Goal: Task Accomplishment & Management: Use online tool/utility

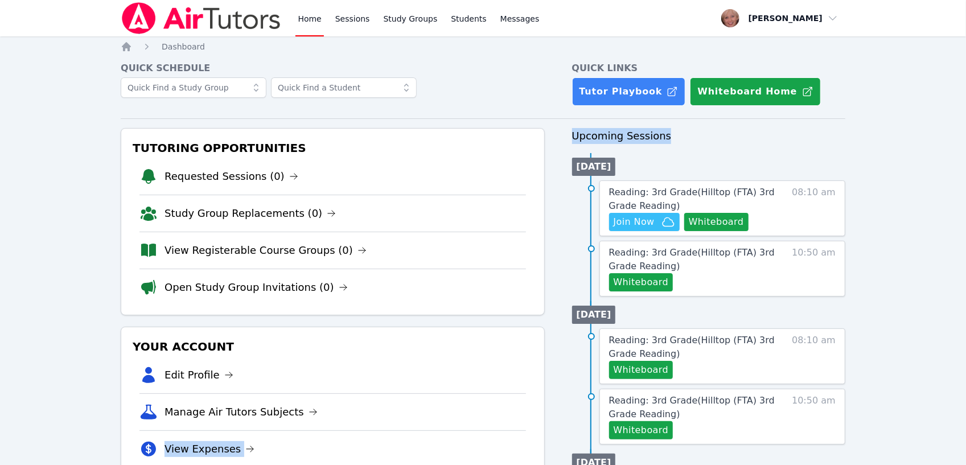
drag, startPoint x: 561, startPoint y: 188, endPoint x: 519, endPoint y: 423, distance: 238.1
drag, startPoint x: 519, startPoint y: 423, endPoint x: 517, endPoint y: 430, distance: 7.7
click at [517, 430] on ul "Edit Profile Manage Air Tutors Subjects View Expenses Link Your Google Calendar" at bounding box center [332, 430] width 386 height 147
click at [111, 320] on div "Home Sessions Study Groups Students Messages Open user menu Lesley Clark Open m…" at bounding box center [483, 458] width 966 height 916
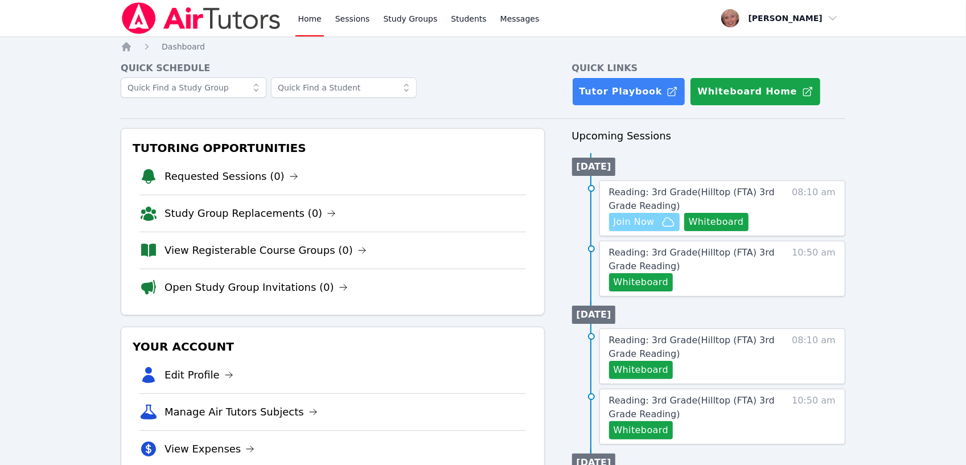
click at [624, 229] on button "Join Now" at bounding box center [644, 222] width 71 height 18
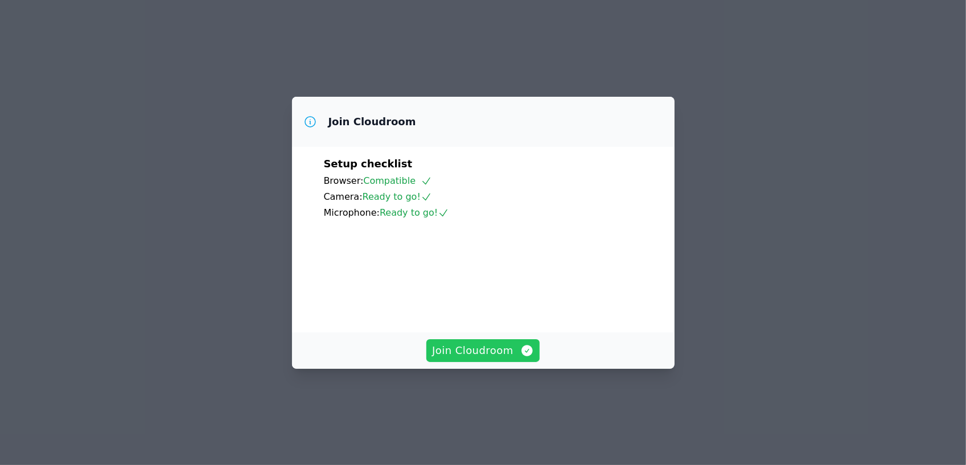
click at [471, 359] on span "Join Cloudroom" at bounding box center [483, 351] width 102 height 16
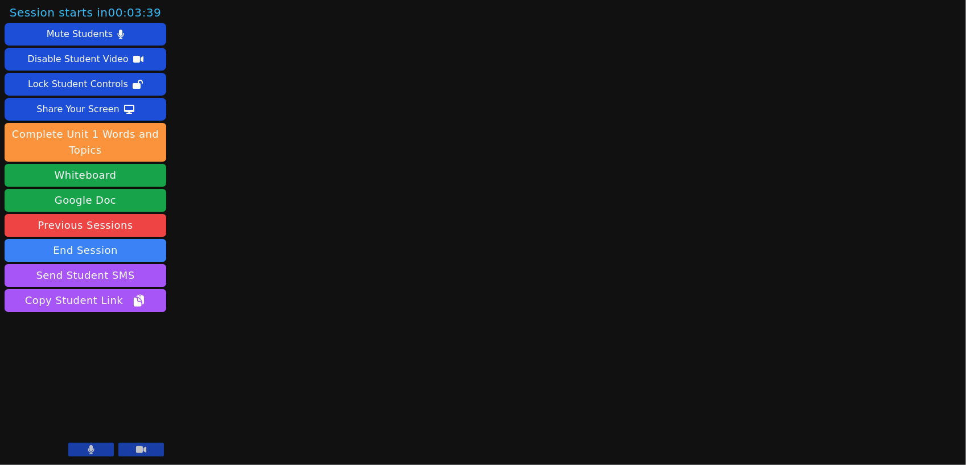
click at [88, 451] on icon at bounding box center [91, 449] width 6 height 9
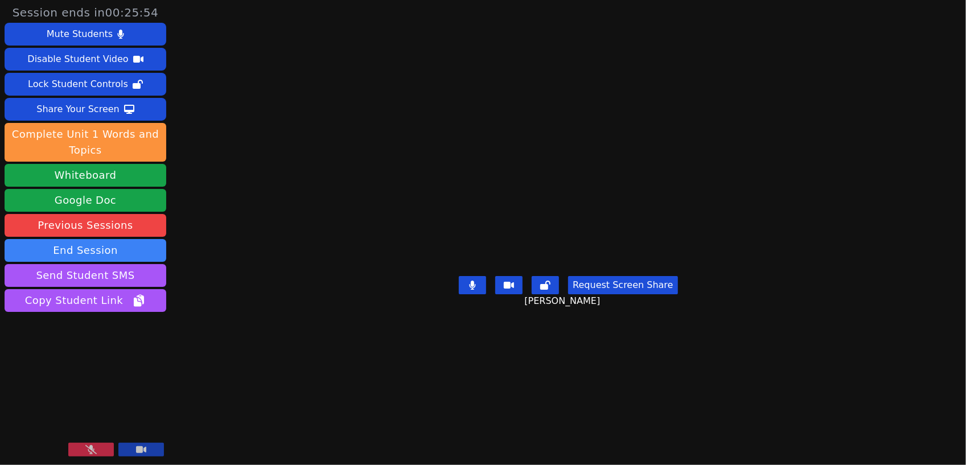
click at [89, 448] on icon at bounding box center [90, 449] width 11 height 9
click at [473, 290] on icon at bounding box center [472, 285] width 11 height 9
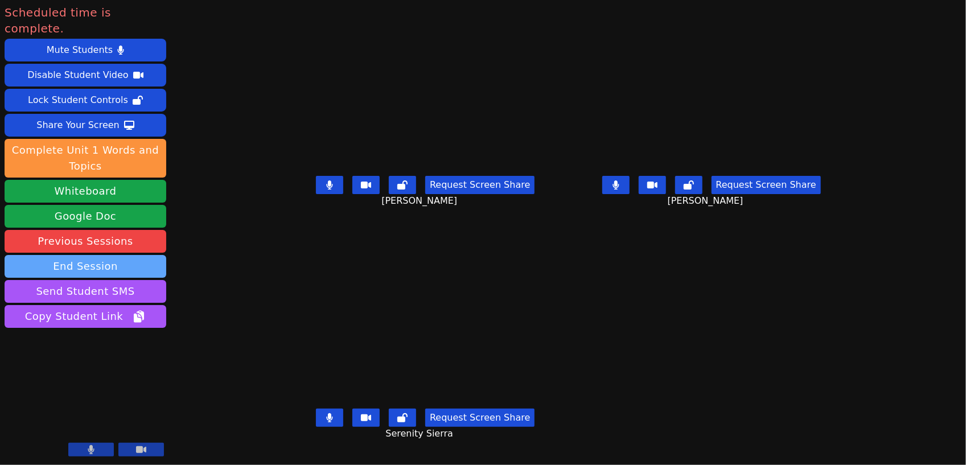
click at [52, 256] on button "End Session" at bounding box center [86, 266] width 162 height 23
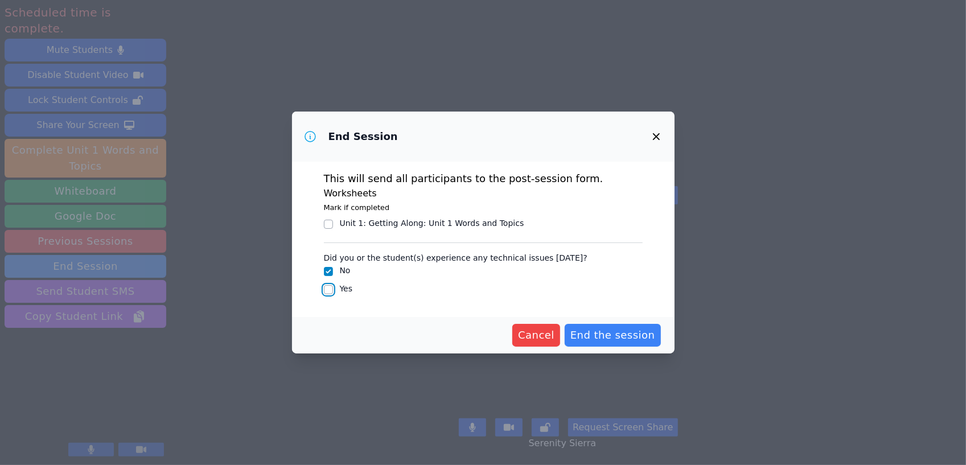
click at [328, 293] on input "Yes" at bounding box center [328, 289] width 9 height 9
checkbox input "true"
checkbox input "false"
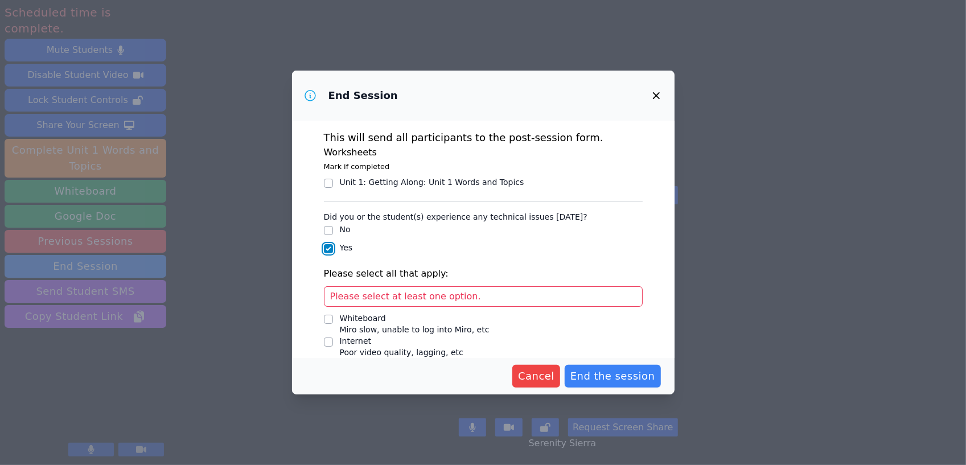
scroll to position [71, 0]
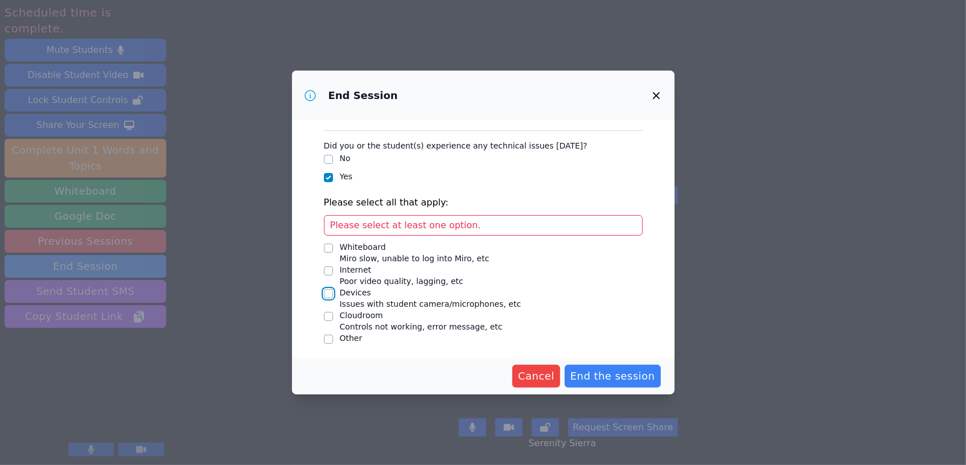
click at [328, 291] on input "Devices Issues with student camera/microphones, etc" at bounding box center [328, 293] width 9 height 9
checkbox input "true"
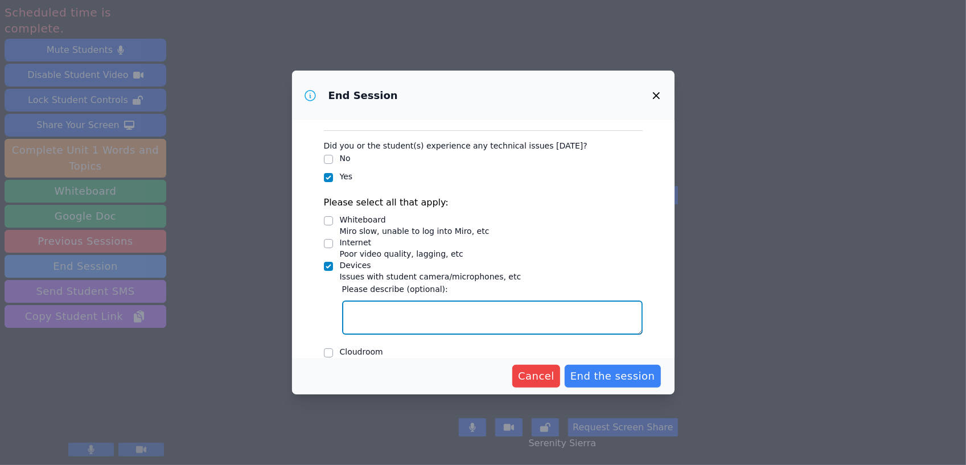
click at [386, 320] on textarea "Devices Issues with student camera/microphones, etc" at bounding box center [492, 318] width 301 height 34
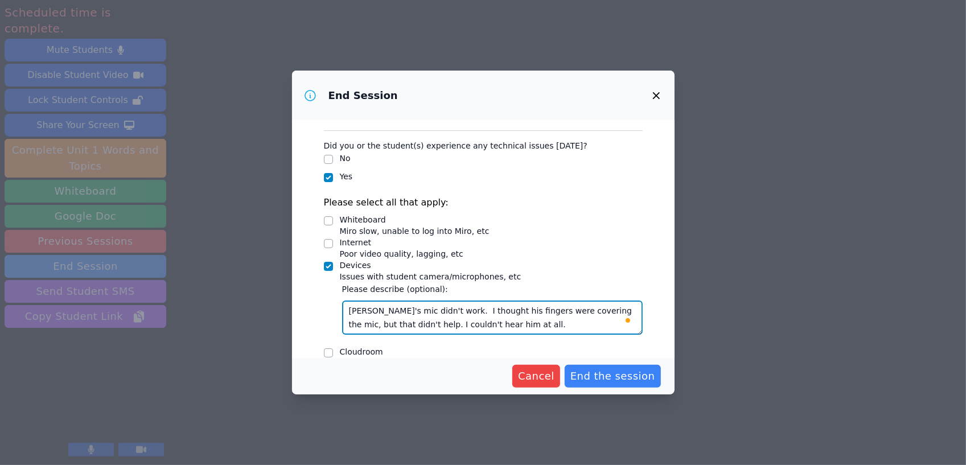
type textarea "[PERSON_NAME]'s mic didn't work. I thought his fingers were covering the mic, b…"
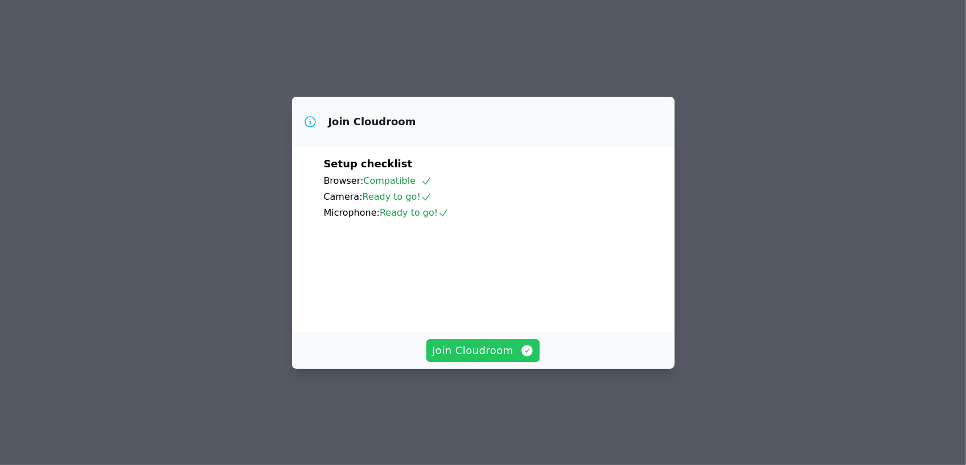
click at [483, 359] on span "Join Cloudroom" at bounding box center [483, 351] width 102 height 16
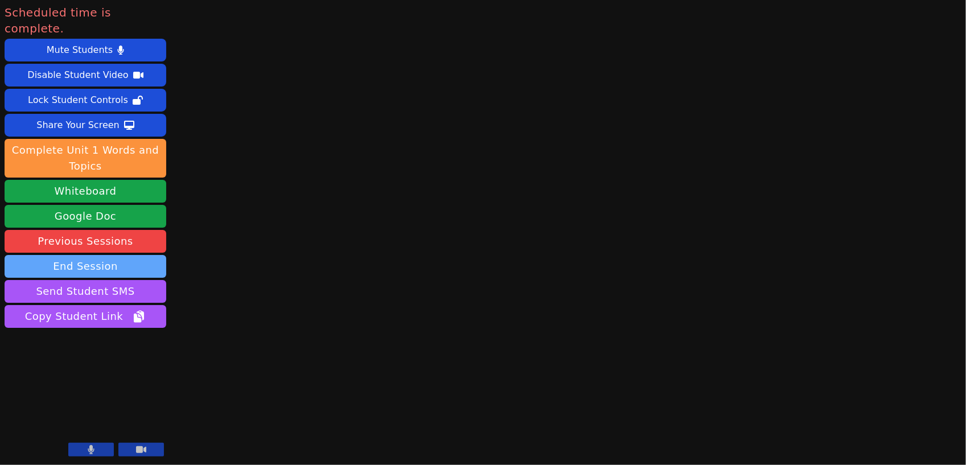
click at [109, 255] on button "End Session" at bounding box center [86, 266] width 162 height 23
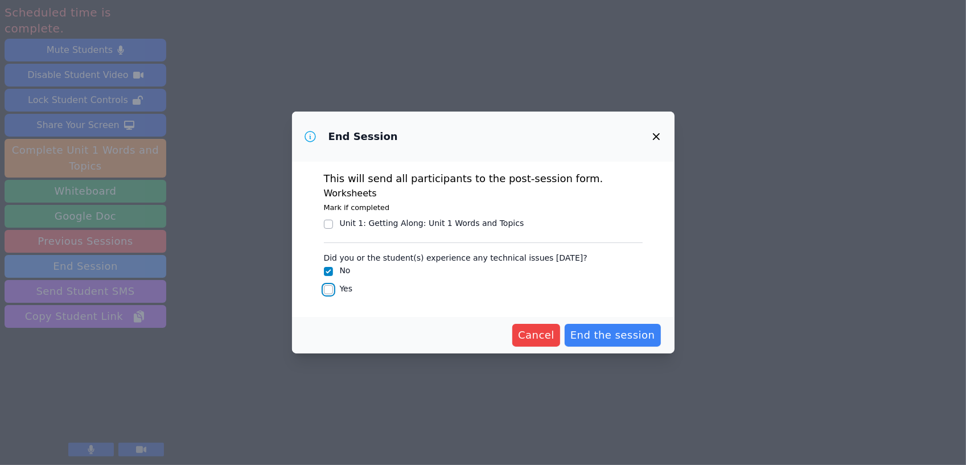
click at [332, 289] on input "Yes" at bounding box center [328, 289] width 9 height 9
checkbox input "true"
checkbox input "false"
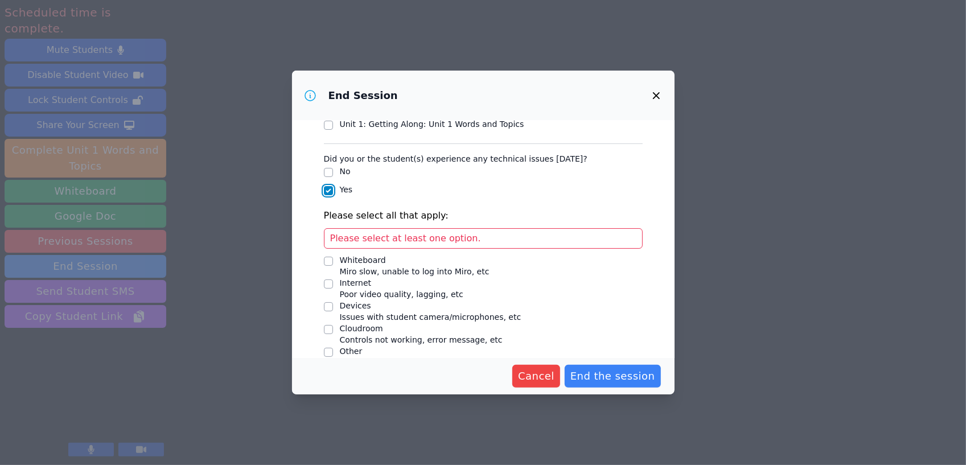
scroll to position [71, 0]
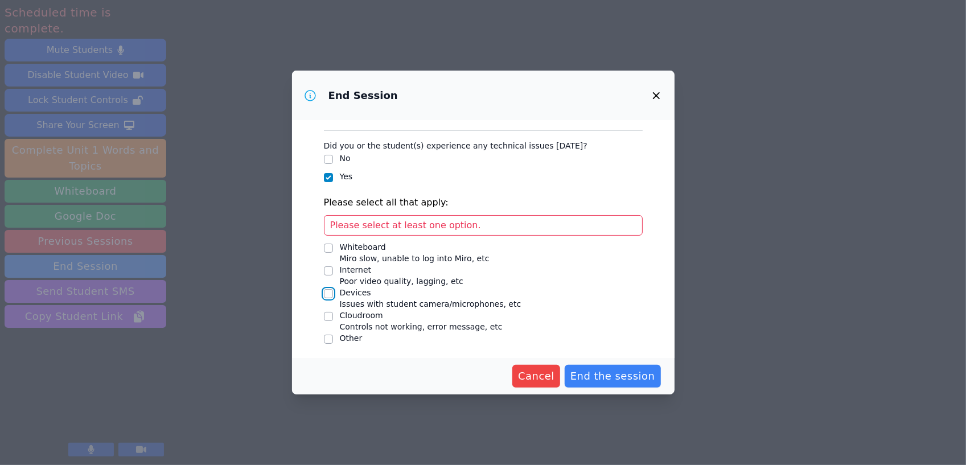
click at [329, 293] on input "Devices Issues with student camera/microphones, etc" at bounding box center [328, 293] width 9 height 9
checkbox input "true"
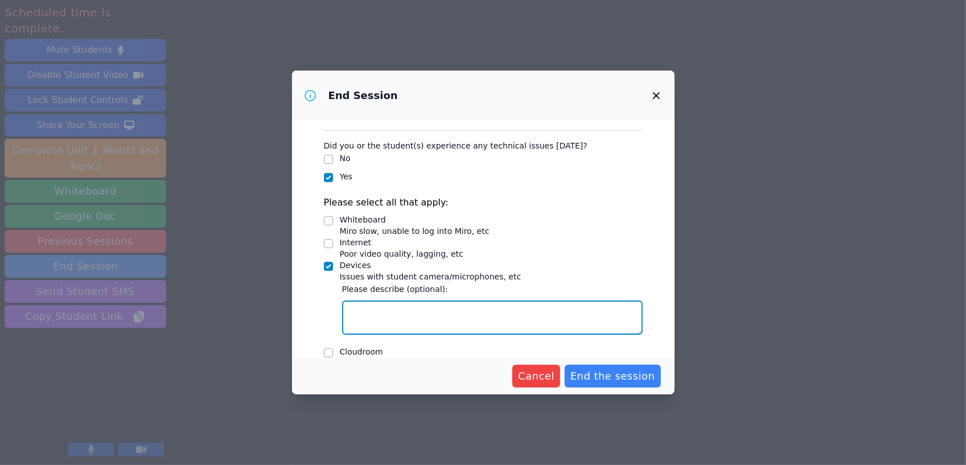
click at [405, 320] on textarea "Devices Issues with student camera/microphones, etc" at bounding box center [492, 318] width 301 height 34
type textarea "[PERSON_NAME]'s mic didn't work."
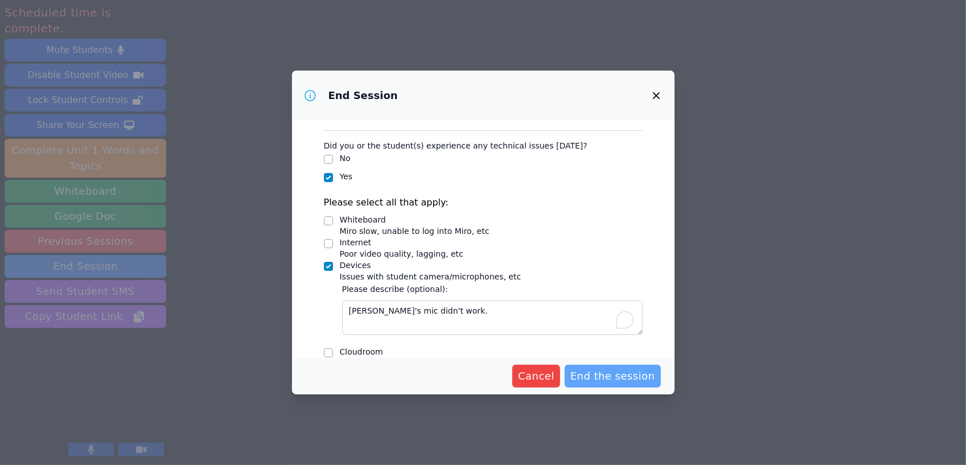
click at [623, 373] on span "End the session" at bounding box center [612, 376] width 85 height 16
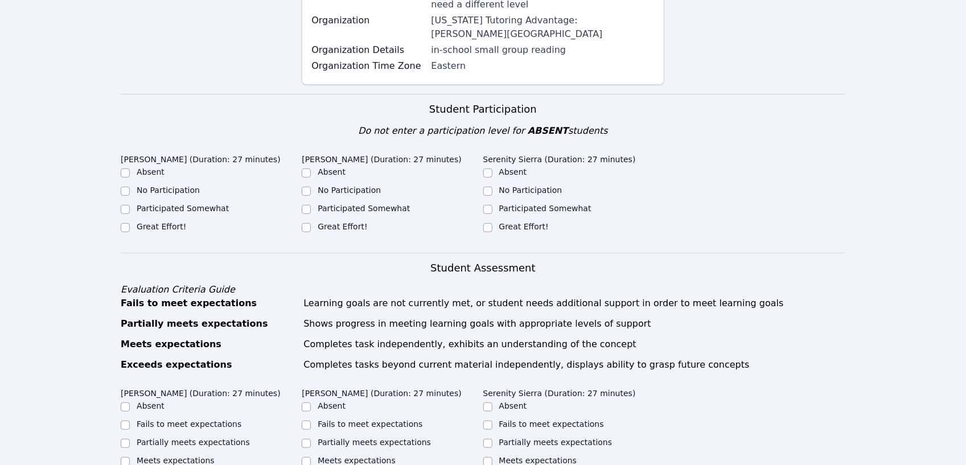
scroll to position [229, 0]
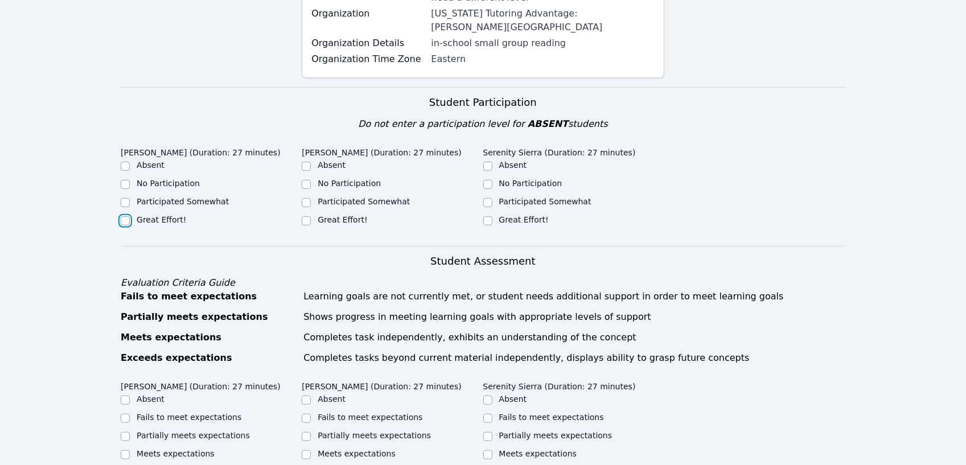
click at [122, 216] on input "Great Effort!" at bounding box center [125, 220] width 9 height 9
checkbox input "true"
click at [306, 216] on input "Great Effort!" at bounding box center [306, 220] width 9 height 9
checkbox input "true"
click at [485, 216] on input "Great Effort!" at bounding box center [487, 220] width 9 height 9
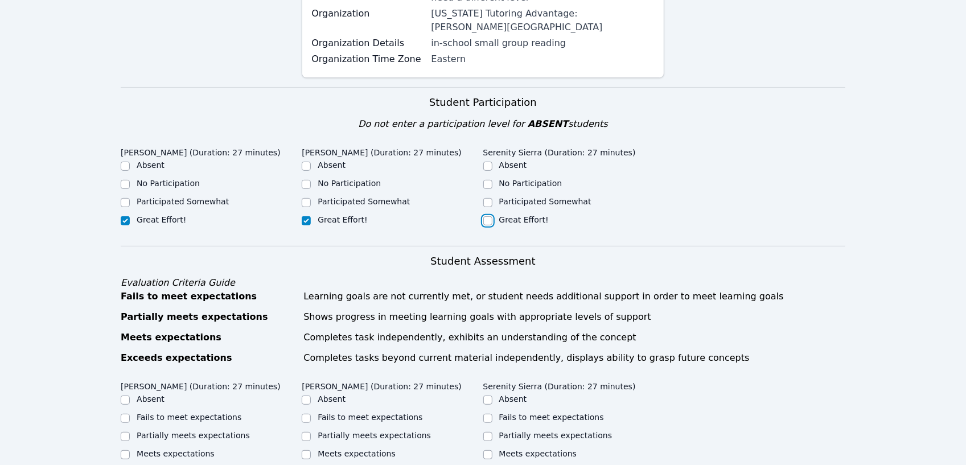
checkbox input "true"
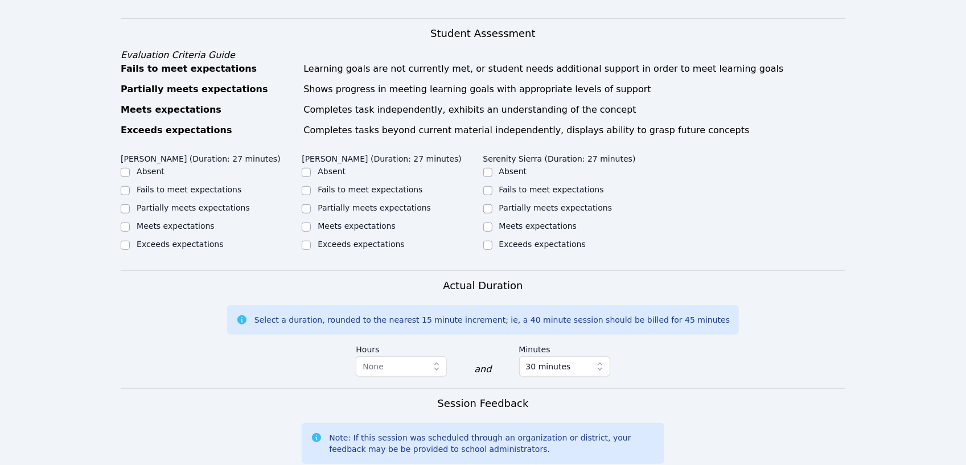
scroll to position [460, 0]
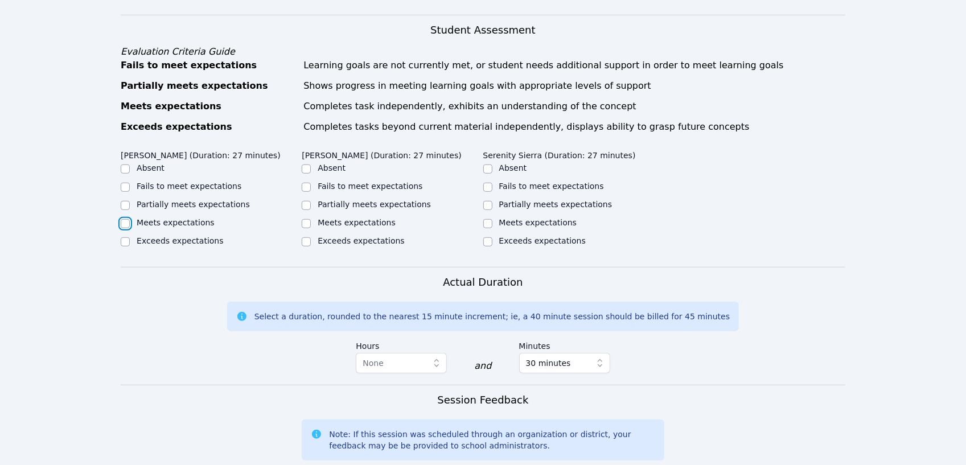
click at [124, 219] on input "Meets expectations" at bounding box center [125, 223] width 9 height 9
checkbox input "true"
click at [307, 219] on input "Meets expectations" at bounding box center [306, 223] width 9 height 9
checkbox input "true"
click at [489, 219] on input "Meets expectations" at bounding box center [487, 223] width 9 height 9
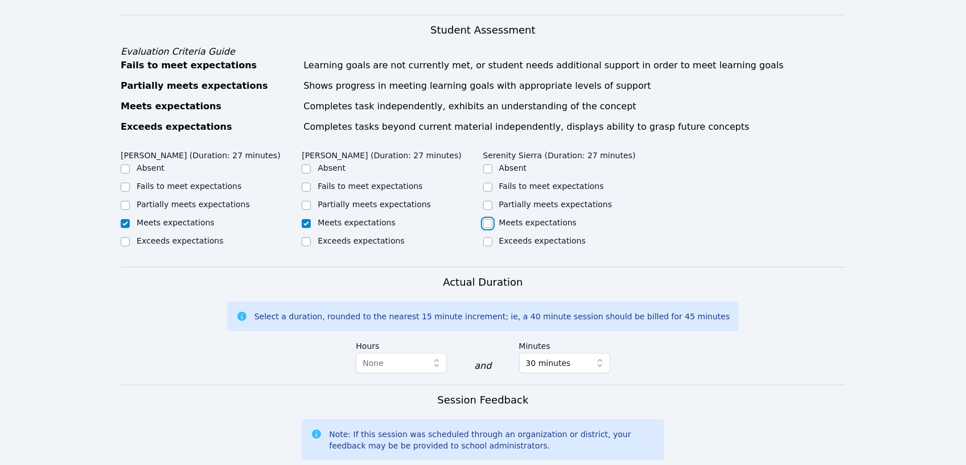
checkbox input "true"
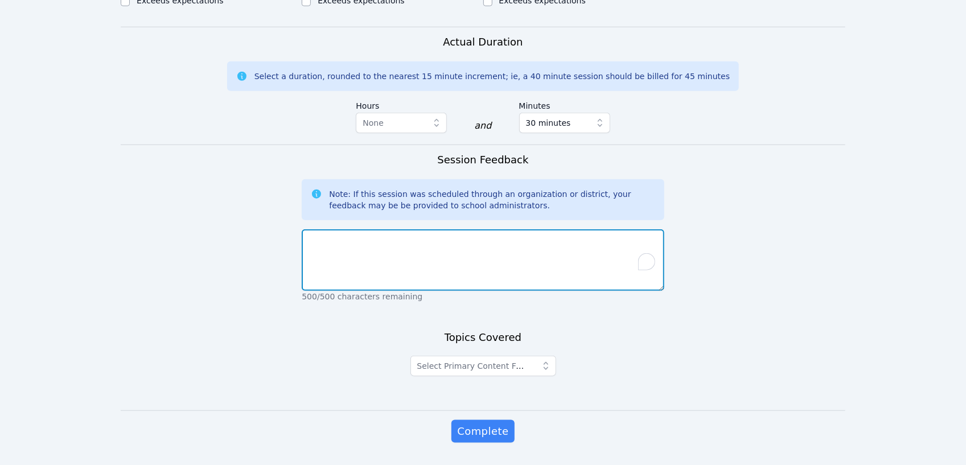
click at [450, 229] on textarea "To enrich screen reader interactions, please activate Accessibility in Grammarl…" at bounding box center [483, 259] width 362 height 61
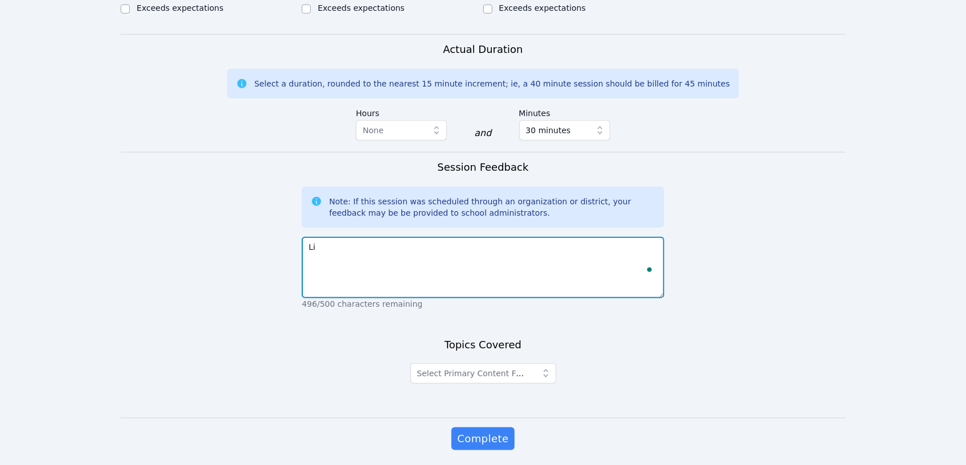
type textarea "L"
type textarea "a"
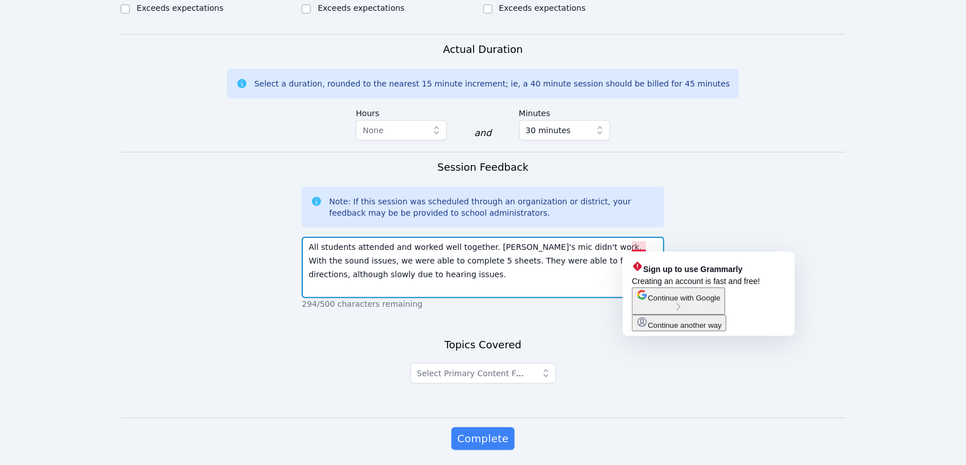
click at [631, 248] on textarea "All students attended and worked well together. Liam's mic didn't work. With th…" at bounding box center [483, 267] width 362 height 61
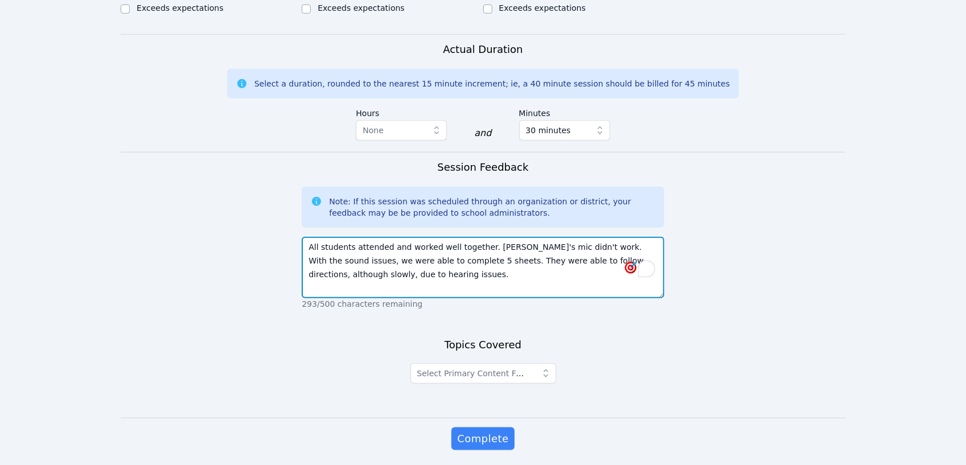
click at [396, 262] on textarea "All students attended and worked well together. Liam's mic didn't work. With th…" at bounding box center [483, 267] width 362 height 61
type textarea "All students attended and worked well together. Liam's mic didn't work. With th…"
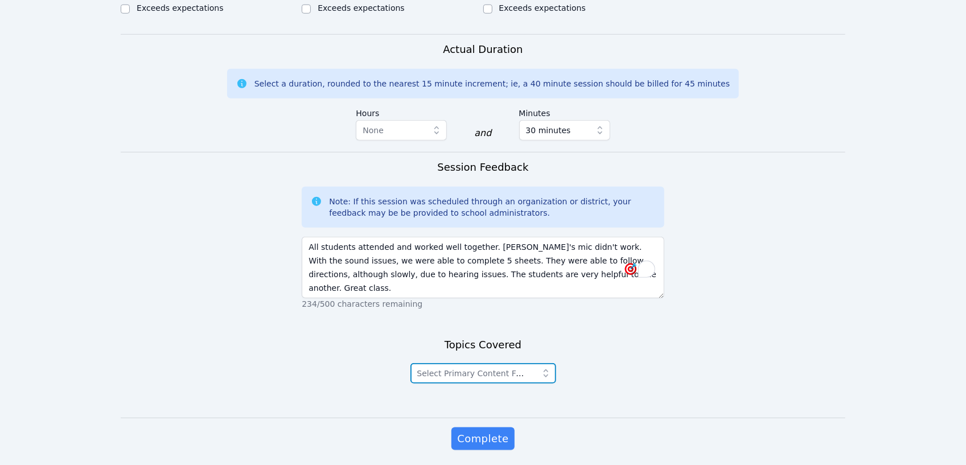
click at [544, 369] on icon "button" at bounding box center [545, 373] width 5 height 8
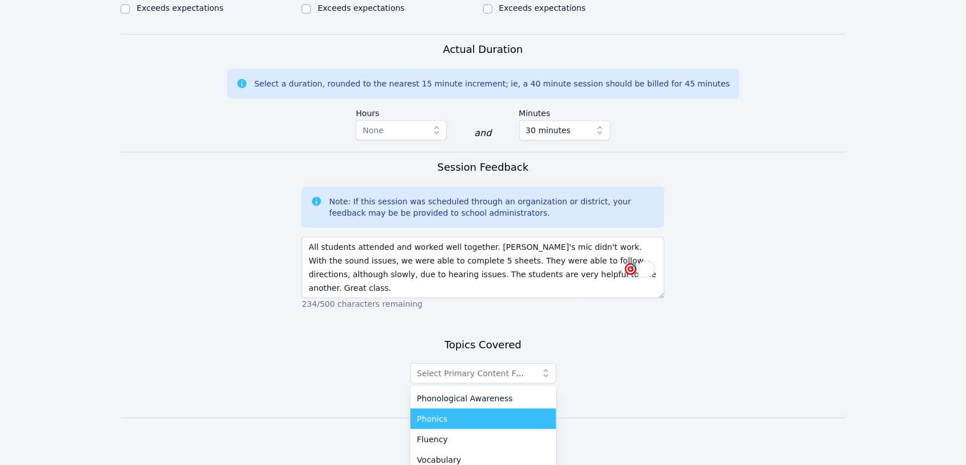
click at [433, 413] on span "Phonics" at bounding box center [432, 418] width 31 height 11
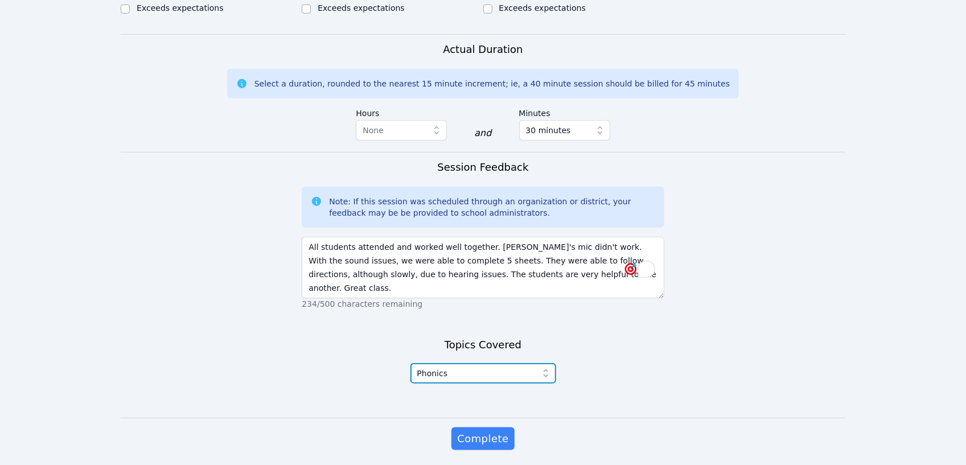
scroll to position [717, 0]
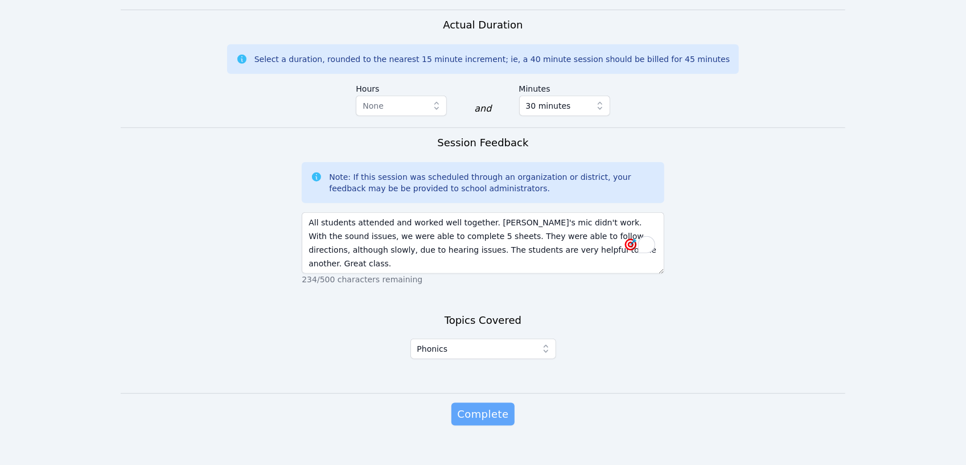
click at [487, 406] on span "Complete" at bounding box center [482, 414] width 51 height 16
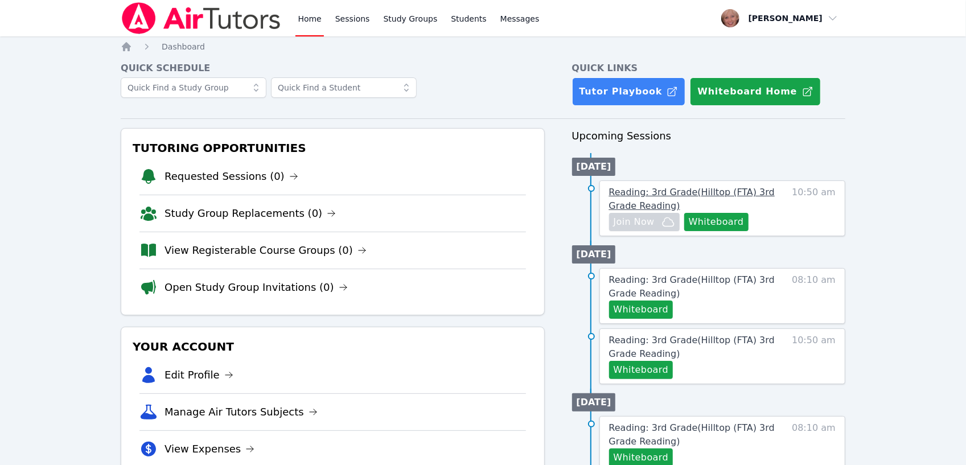
click at [645, 192] on span "Reading: 3rd Grade ( Hilltop (FTA) 3rd Grade Reading )" at bounding box center [692, 199] width 166 height 24
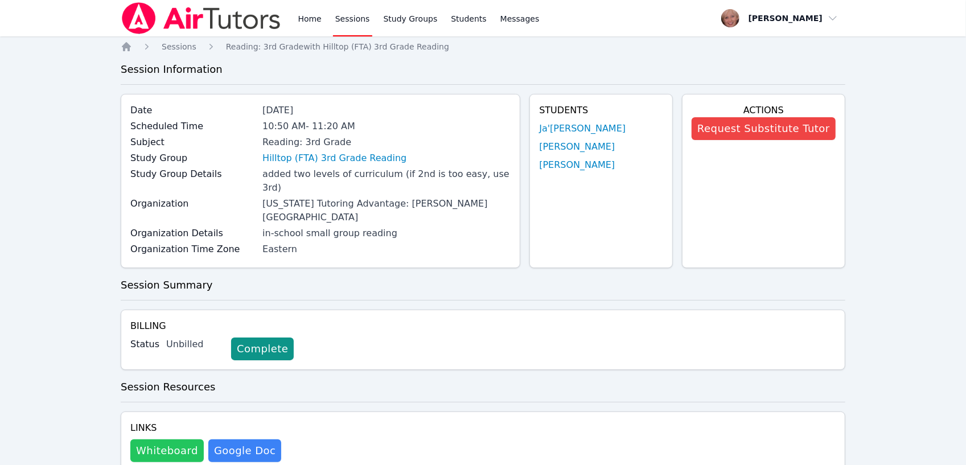
click at [149, 439] on button "Whiteboard" at bounding box center [166, 450] width 73 height 23
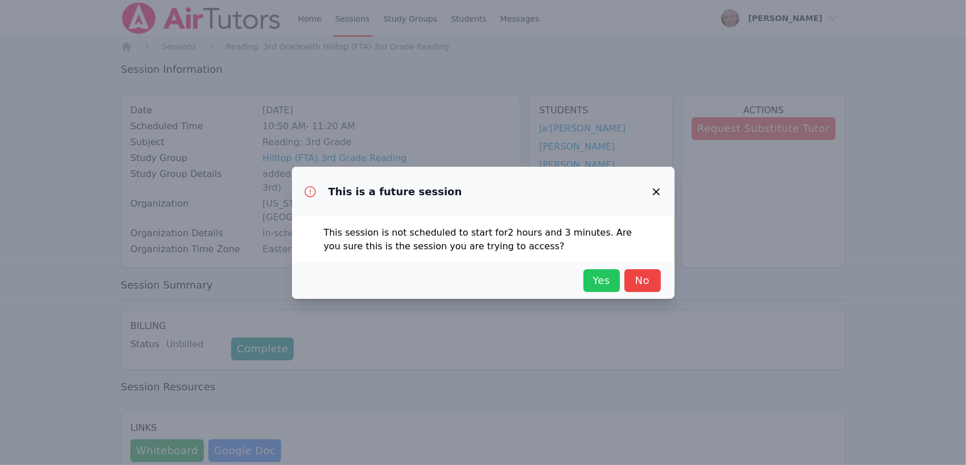
click at [609, 283] on span "Yes" at bounding box center [601, 281] width 25 height 16
